Goal: Information Seeking & Learning: Learn about a topic

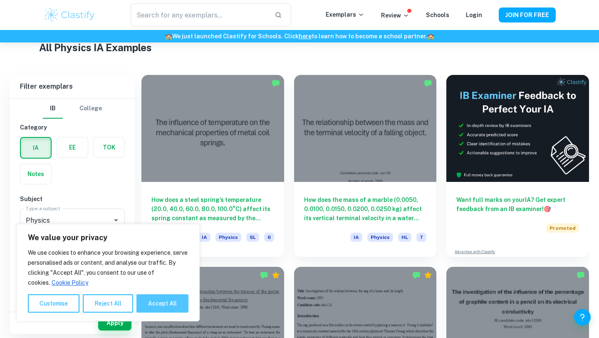
scroll to position [206, 0]
click at [154, 304] on button "Accept All" at bounding box center [163, 303] width 52 height 18
checkbox input "true"
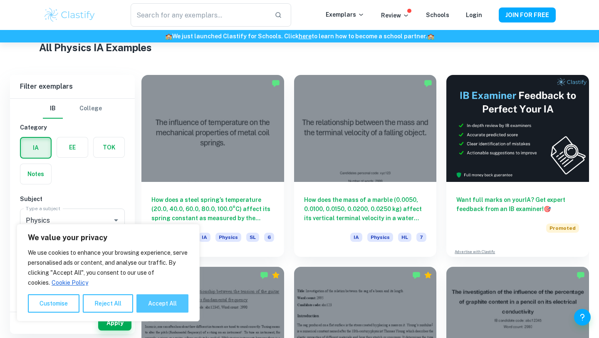
checkbox input "true"
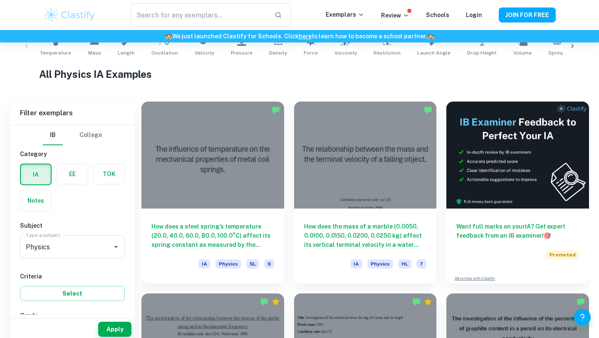
scroll to position [196, 0]
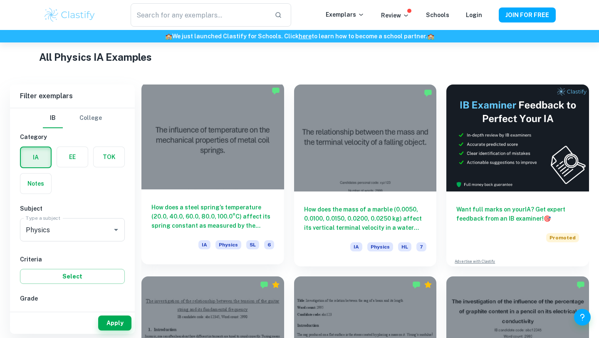
click at [244, 193] on div "How does a steel spring’s temperature (20.0, 40.0, 60.0, 80.0, 100.0°C) affect …" at bounding box center [213, 226] width 143 height 75
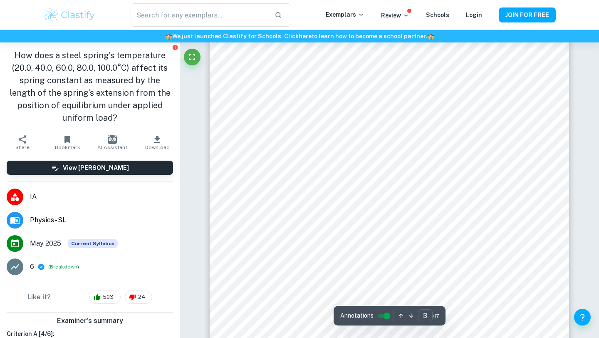
scroll to position [384, 0]
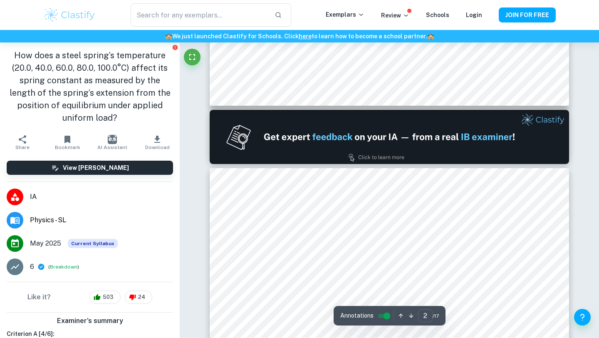
type input "1"
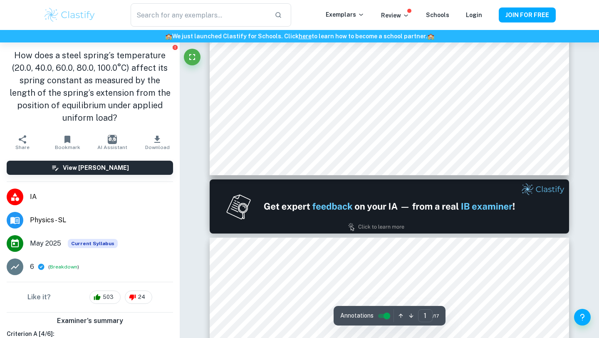
scroll to position [0, 0]
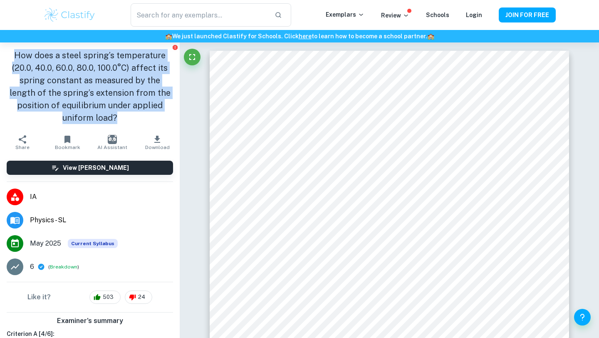
drag, startPoint x: 15, startPoint y: 53, endPoint x: 172, endPoint y: 102, distance: 165.4
click at [172, 102] on h1 "How does a steel spring’s temperature (20.0, 40.0, 60.0, 80.0, 100.0°C) affect …" at bounding box center [90, 86] width 167 height 75
copy h1 "How does a steel spring’s temperature (20.0, 40.0, 60.0, 80.0, 100.0°C) affect …"
click at [146, 89] on h1 "How does a steel spring’s temperature (20.0, 40.0, 60.0, 80.0, 100.0°C) affect …" at bounding box center [90, 86] width 167 height 75
